Goal: Task Accomplishment & Management: Manage account settings

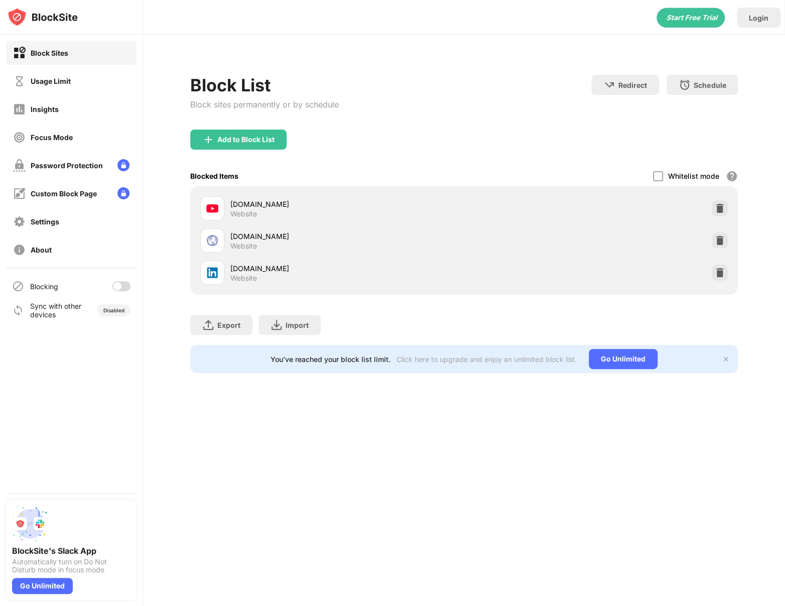
click at [479, 54] on div "Block List Block sites permanently or by schedule Redirect Choose a site to be …" at bounding box center [464, 218] width 642 height 366
click at [121, 283] on div at bounding box center [121, 286] width 18 height 10
click at [124, 291] on div "Blocking" at bounding box center [71, 286] width 131 height 24
click at [123, 285] on div at bounding box center [125, 286] width 8 height 8
click at [125, 287] on div at bounding box center [121, 286] width 18 height 10
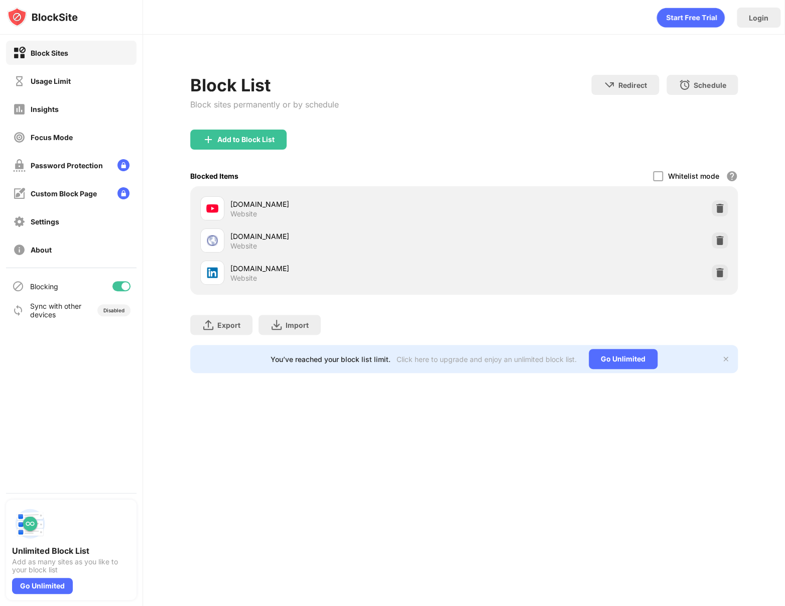
click at [120, 290] on div at bounding box center [121, 286] width 18 height 10
click at [122, 286] on div at bounding box center [121, 286] width 18 height 10
